Goal: Task Accomplishment & Management: Use online tool/utility

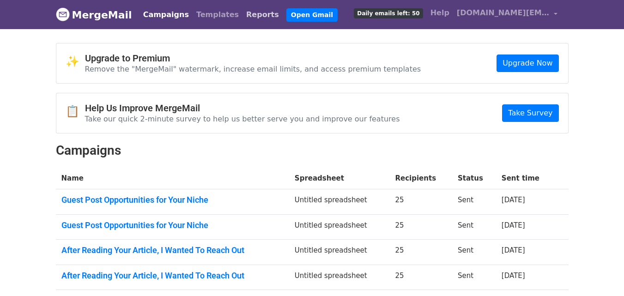
click at [242, 14] on link "Reports" at bounding box center [262, 15] width 40 height 18
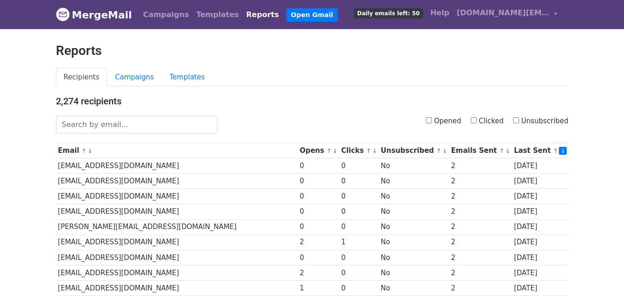
click at [476, 120] on input "Clicked" at bounding box center [473, 120] width 6 height 6
checkbox input "true"
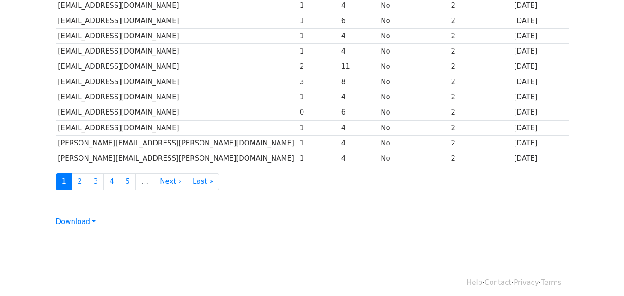
scroll to position [456, 0]
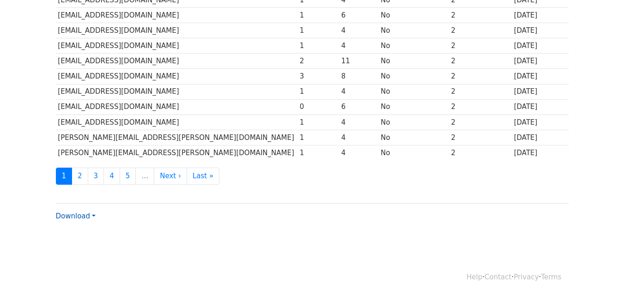
click at [87, 215] on link "Download" at bounding box center [76, 216] width 40 height 8
click at [68, 234] on link "CSV" at bounding box center [92, 233] width 73 height 15
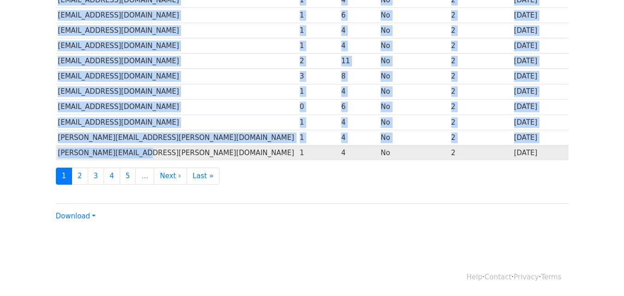
drag, startPoint x: 51, startPoint y: 78, endPoint x: 245, endPoint y: 157, distance: 209.5
copy div "Email ↑ ↓ Opens ↑ ↓ Clicks ↑ ↓ Unsubscribed ↑ ↓ Emails Sent ↑ ↓ Last Sent ↑ ↓ h…"
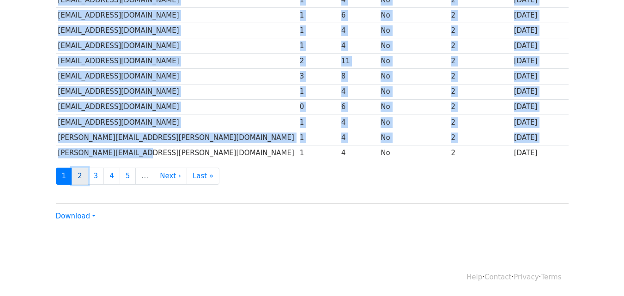
click at [78, 176] on link "2" at bounding box center [80, 176] width 17 height 17
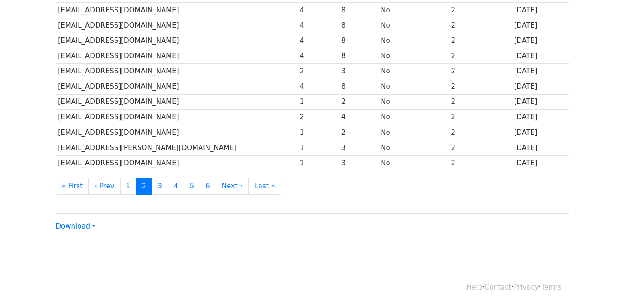
scroll to position [456, 0]
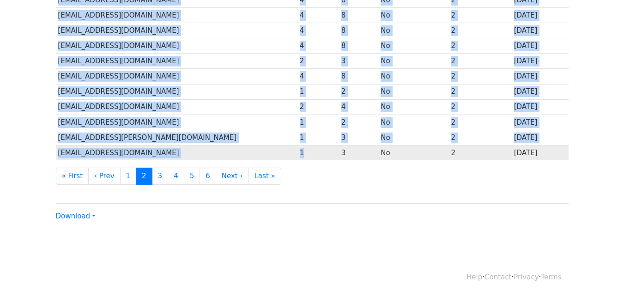
drag, startPoint x: 54, startPoint y: 69, endPoint x: 241, endPoint y: 147, distance: 203.6
copy div "Email ↑ ↓ Opens ↑ ↓ Clicks ↑ ↓ Unsubscribed ↑ ↓ Emails Sent ↑ ↓ Last Sent ↑ ↓ E…"
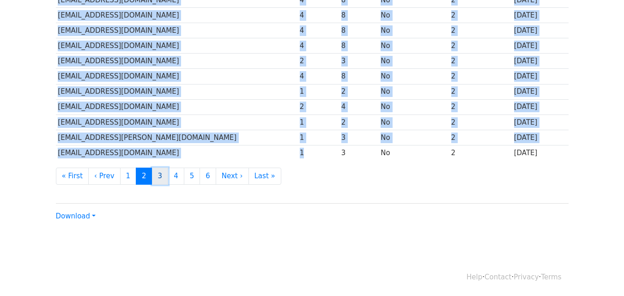
click at [152, 175] on link "3" at bounding box center [160, 176] width 17 height 17
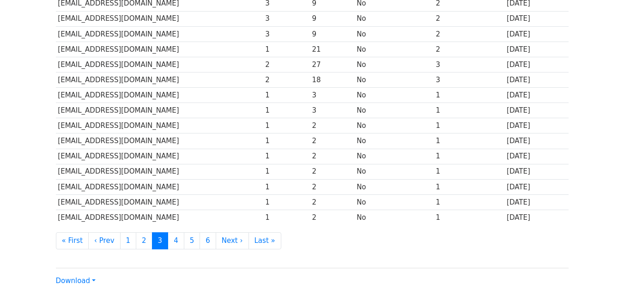
scroll to position [456, 0]
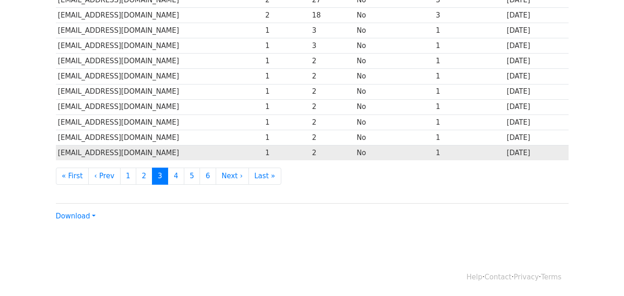
drag, startPoint x: 53, startPoint y: 70, endPoint x: 214, endPoint y: 145, distance: 177.5
copy div "Lorem ↑ ↓ Ipsum ↑ ↓ Dolors ↑ ↓ Ametconsecte ↑ ↓ Adipis Elit ↑ ↓ Sedd Eius ↑ ↓ t…"
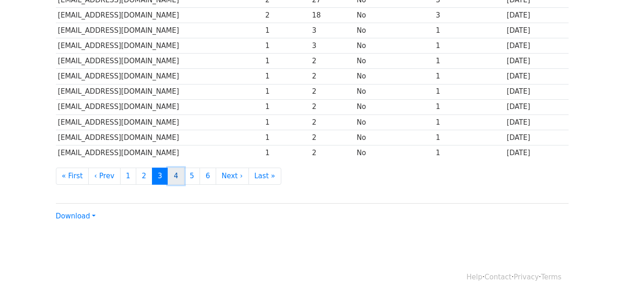
click at [168, 176] on link "4" at bounding box center [176, 176] width 17 height 17
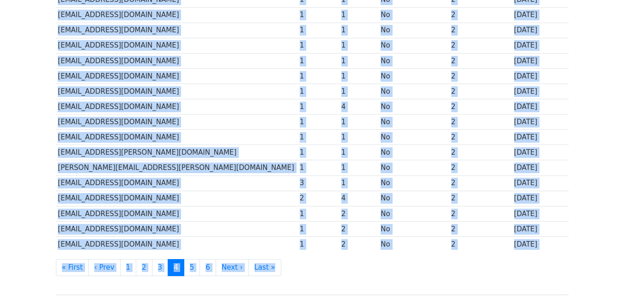
scroll to position [381, 0]
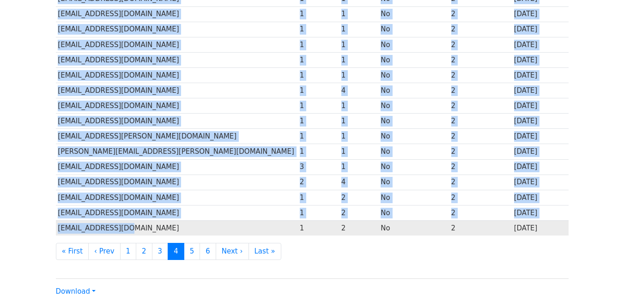
drag, startPoint x: 58, startPoint y: 120, endPoint x: 211, endPoint y: 232, distance: 188.9
copy div "Email ↑ ↓ Opens ↑ ↓ Clicks ↑ ↓ Unsubscribed ↑ ↓ Emails Sent ↑ ↓ Last Sent ↑ ↓ s…"
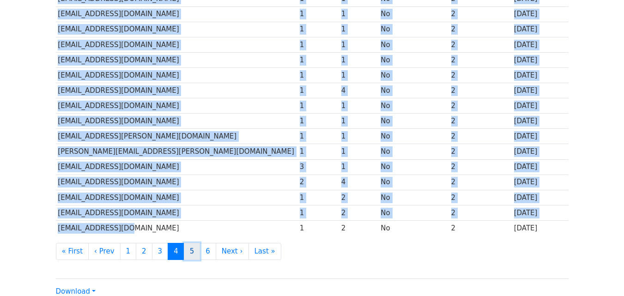
click at [184, 251] on link "5" at bounding box center [192, 251] width 17 height 17
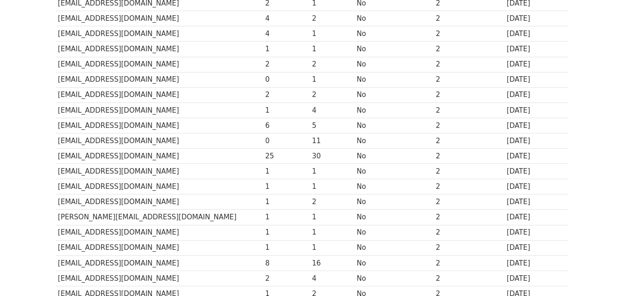
scroll to position [456, 0]
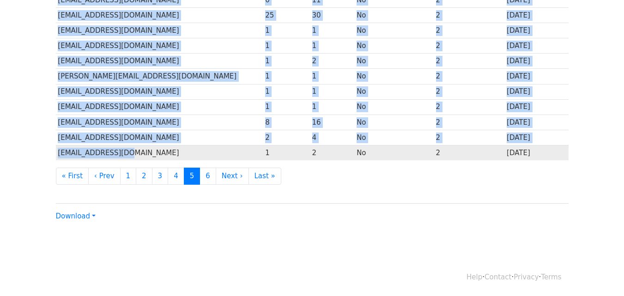
drag, startPoint x: 51, startPoint y: 162, endPoint x: 220, endPoint y: 151, distance: 169.8
copy div "Email ↑ ↓ Opens ↑ ↓ Clicks ↑ ↓ Unsubscribed ↑ ↓ Emails Sent ↑ ↓ Last Sent ↑ ↓ e…"
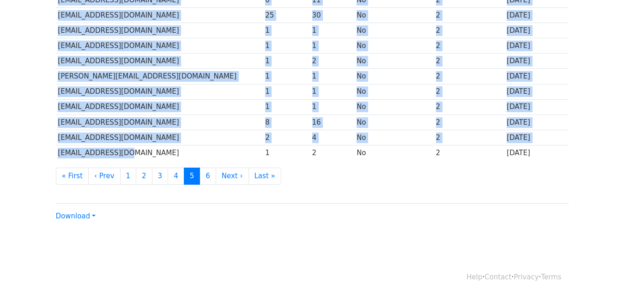
copy div "Email ↑ ↓ Opens ↑ ↓ Clicks ↑ ↓ Unsubscribed ↑ ↓ Emails Sent ↑ ↓ Last Sent ↑ ↓ e…"
click at [199, 176] on link "6" at bounding box center [207, 176] width 17 height 17
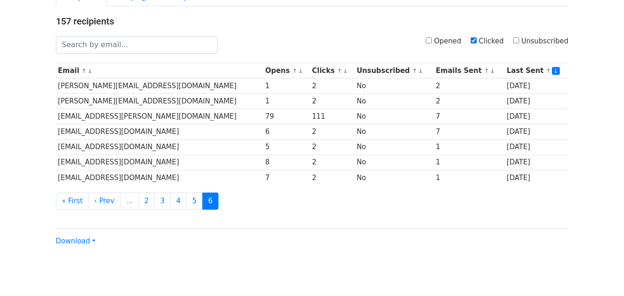
scroll to position [105, 0]
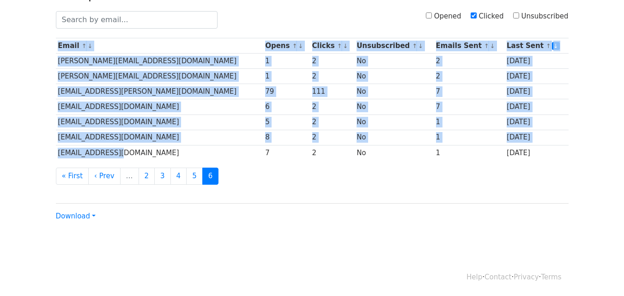
drag, startPoint x: 127, startPoint y: 152, endPoint x: 49, endPoint y: 61, distance: 119.9
click at [49, 61] on div "157 recipients Opened Clicked Unsubscribed Email ↑ ↓ Opens ↑ ↓ Clicks ↑ ↓ Unsub…" at bounding box center [312, 106] width 526 height 230
click at [19, 109] on body "MergeMail Campaigns Templates Reports Open Gmail Daily emails left: 50 Help [DO…" at bounding box center [312, 76] width 624 height 363
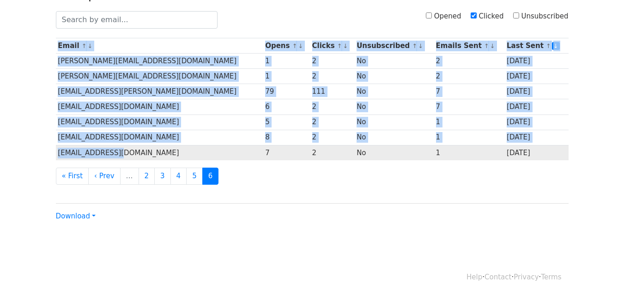
drag, startPoint x: 54, startPoint y: 60, endPoint x: 205, endPoint y: 155, distance: 179.5
click at [205, 155] on div "157 recipients Opened Clicked Unsubscribed Email ↑ ↓ Opens ↑ ↓ Clicks ↑ ↓ Unsub…" at bounding box center [312, 106] width 526 height 230
copy div "Email ↑ ↓ Opens ↑ ↓ Clicks ↑ ↓ Unsubscribed ↑ ↓ Emails Sent ↑ ↓ Last Sent ↑ ↓ […"
